Goal: Task Accomplishment & Management: Use online tool/utility

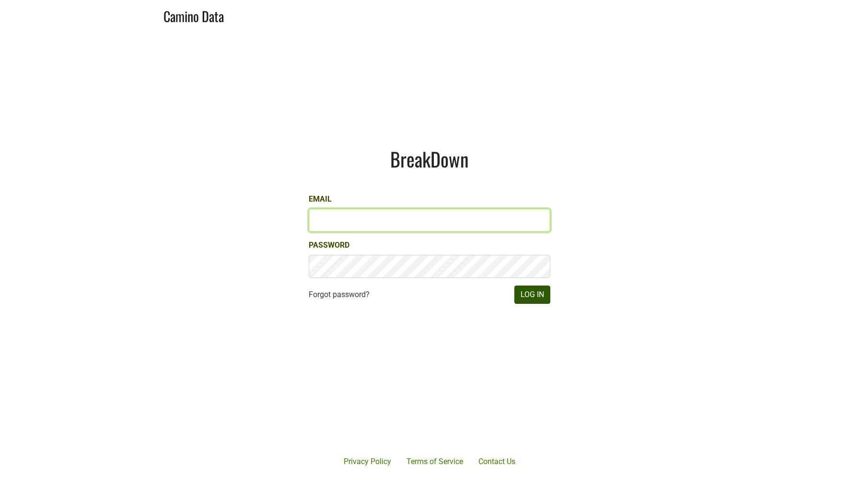
type input "[EMAIL_ADDRESS][DOMAIN_NAME]"
click at [531, 295] on button "Log In" at bounding box center [533, 294] width 36 height 18
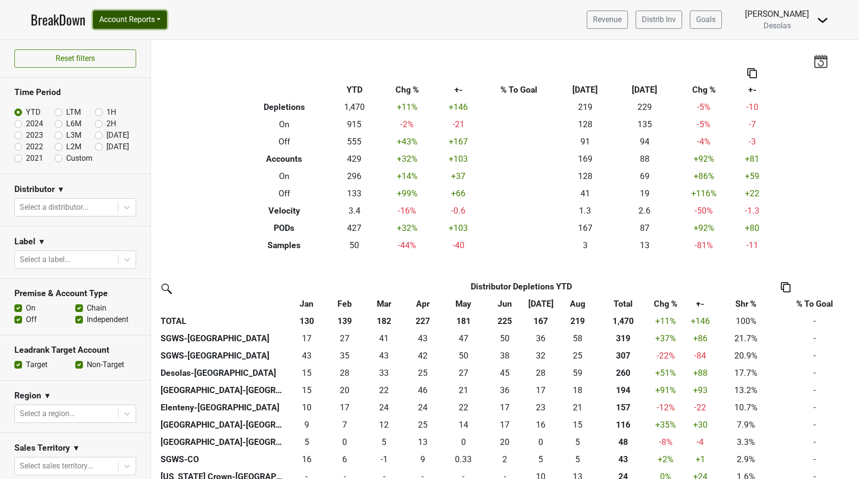
click at [130, 24] on button "Account Reports" at bounding box center [130, 20] width 74 height 18
click at [134, 44] on link "SuperRanker" at bounding box center [136, 41] width 85 height 15
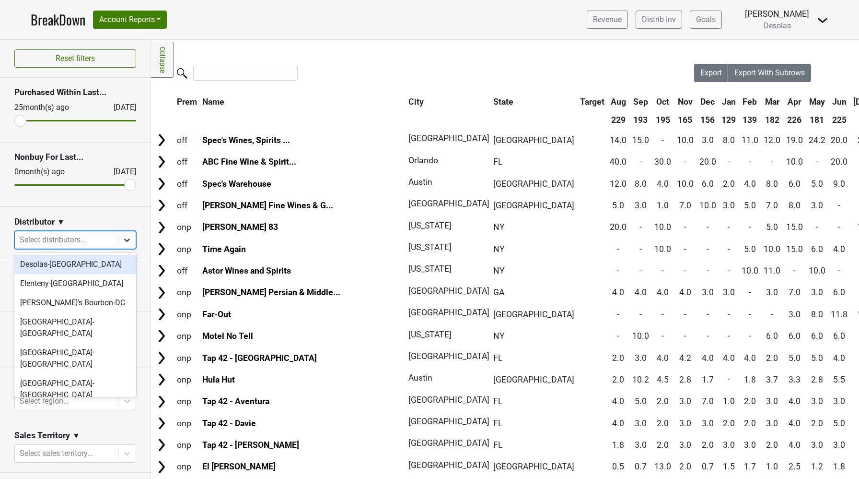
click at [128, 240] on icon at bounding box center [127, 239] width 6 height 3
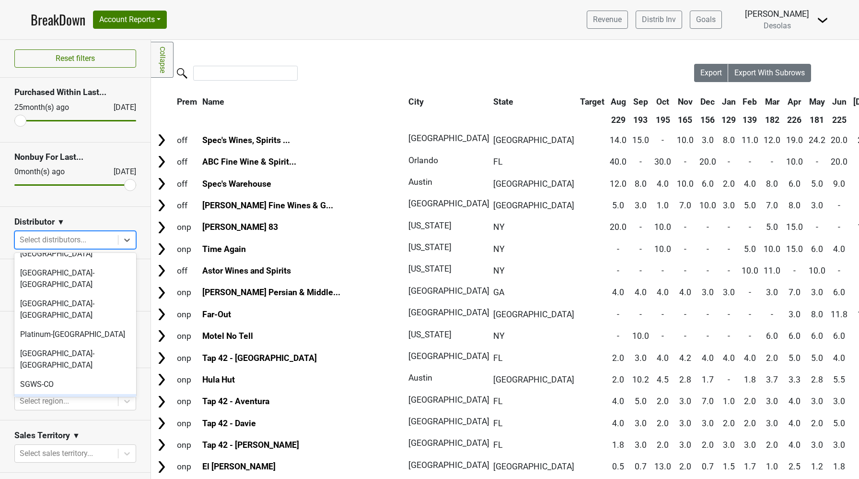
scroll to position [90, 0]
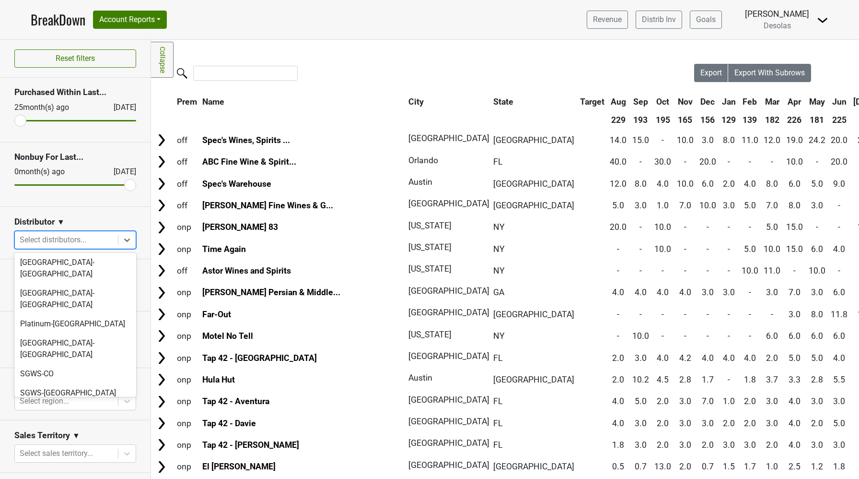
click at [79, 422] on div "[US_STATE] Crown-[GEOGRAPHIC_DATA]" at bounding box center [75, 437] width 122 height 31
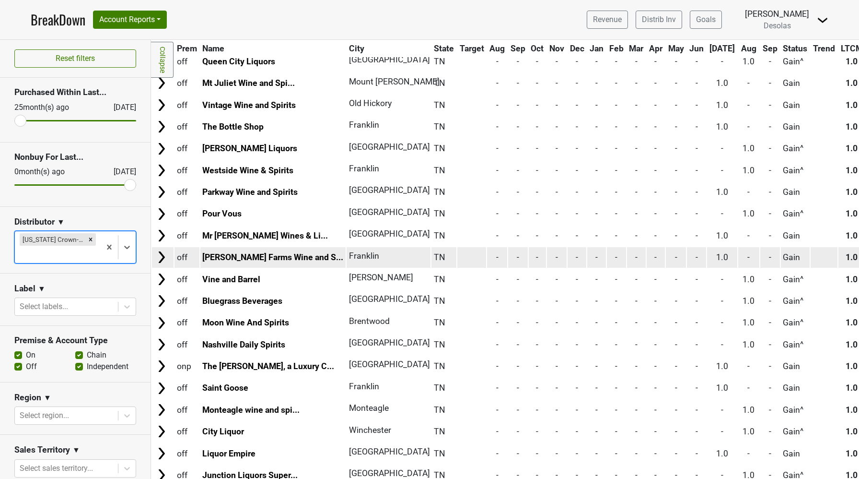
scroll to position [79, 0]
